Goal: Task Accomplishment & Management: Manage account settings

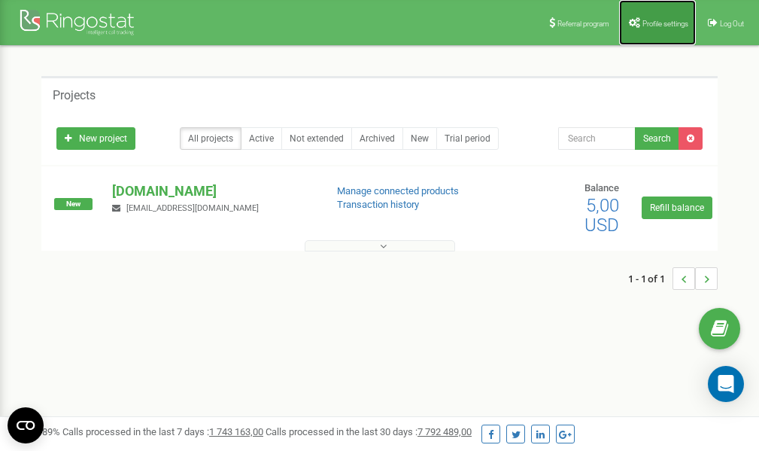
click at [667, 28] on link "Profile settings" at bounding box center [657, 22] width 77 height 45
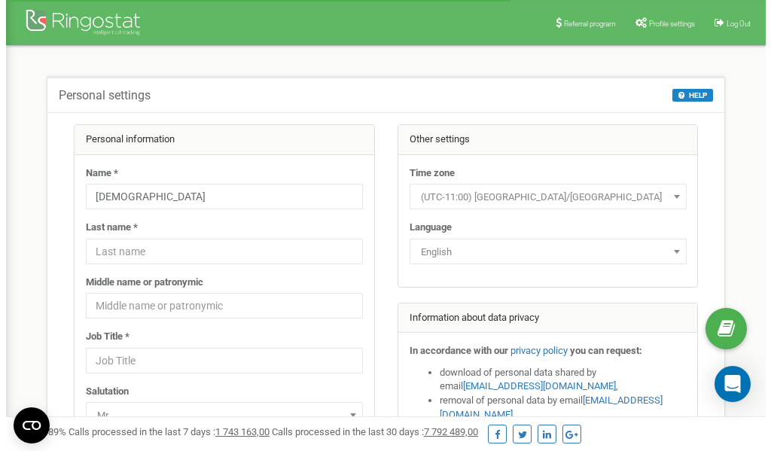
scroll to position [75, 0]
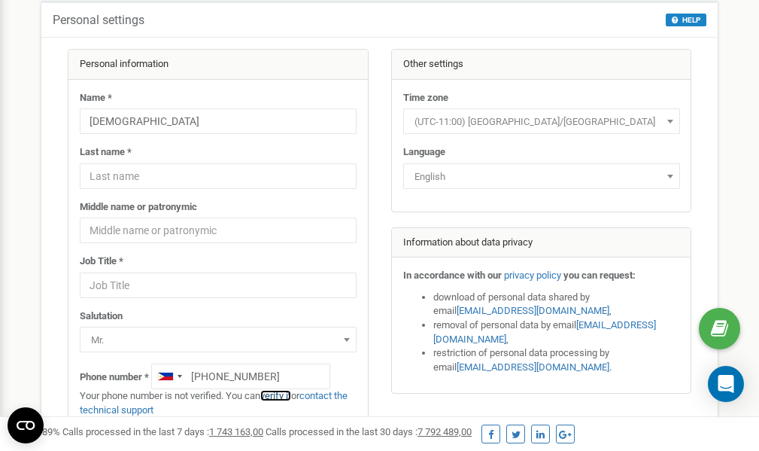
click at [278, 397] on link "verify it" at bounding box center [275, 395] width 31 height 11
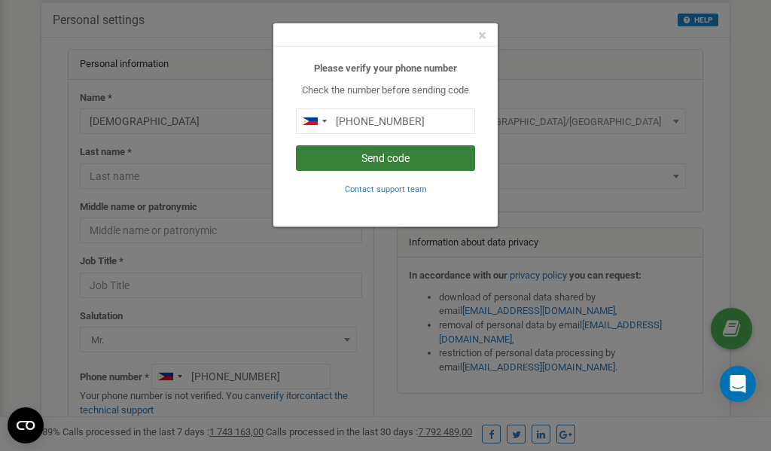
click at [387, 159] on button "Send code" at bounding box center [385, 158] width 179 height 26
